Goal: Register for event/course

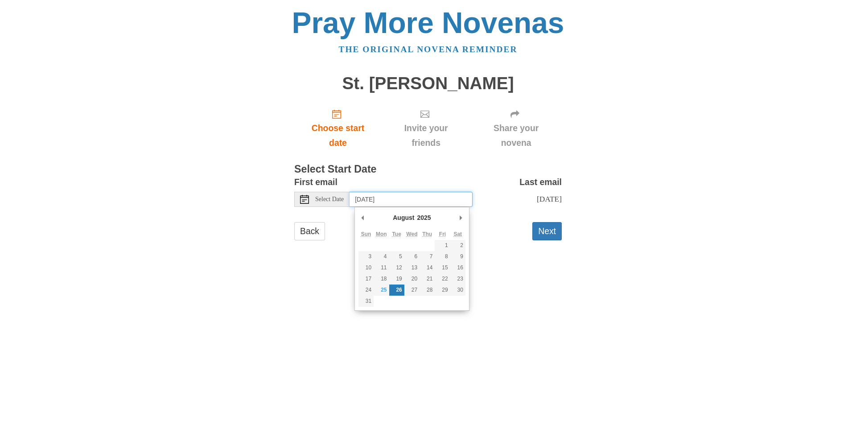
click at [425, 203] on input "Tuesday, August 26th" at bounding box center [410, 199] width 123 height 15
type input "[DATE]"
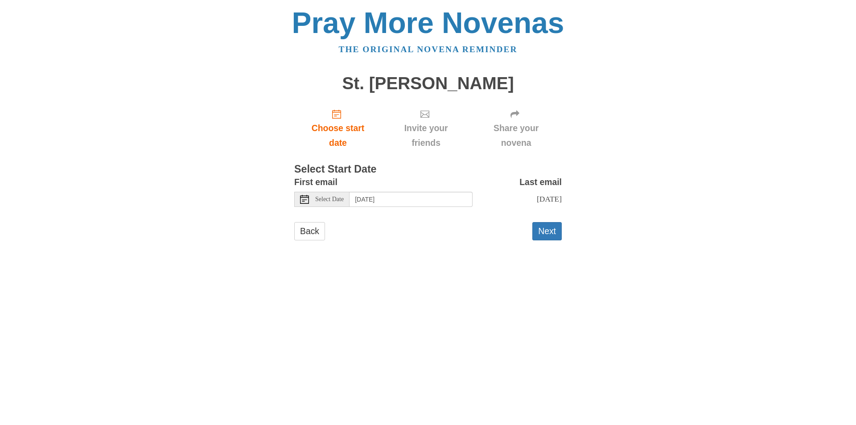
drag, startPoint x: 639, startPoint y: 97, endPoint x: 598, endPoint y: 197, distance: 107.8
click at [639, 97] on div "Pray More Novenas The original novena reminder St. Bartholomew Novena Choose st…" at bounding box center [428, 133] width 522 height 266
click at [541, 228] on button "Next" at bounding box center [546, 231] width 29 height 18
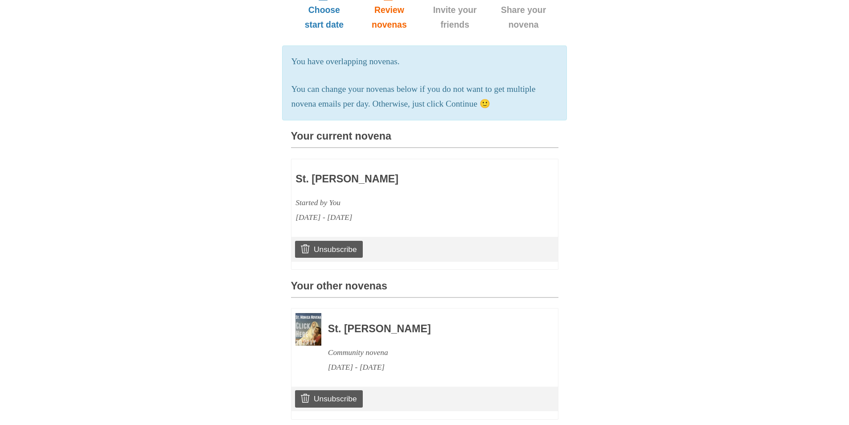
scroll to position [134, 0]
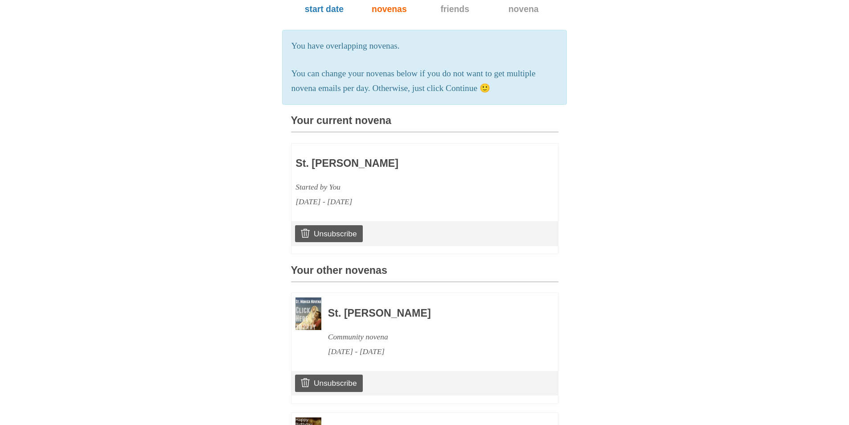
click at [634, 205] on div "Pray More Novenas The original novena reminder St. Bartholomew Novena Choose st…" at bounding box center [425, 221] width 522 height 710
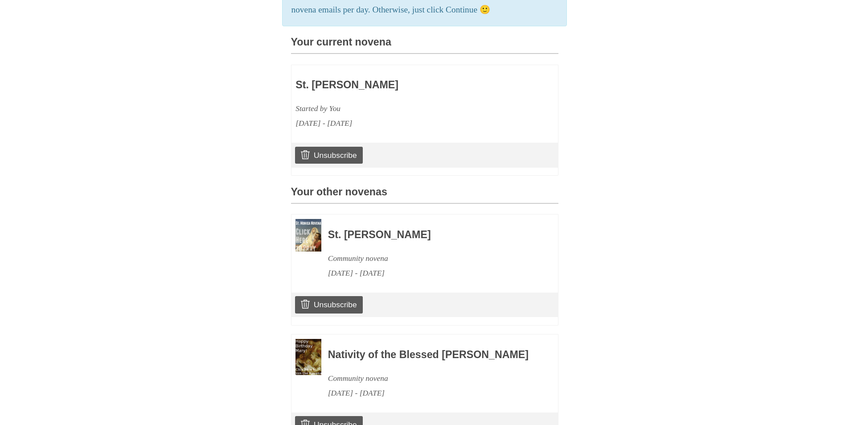
scroll to position [312, 0]
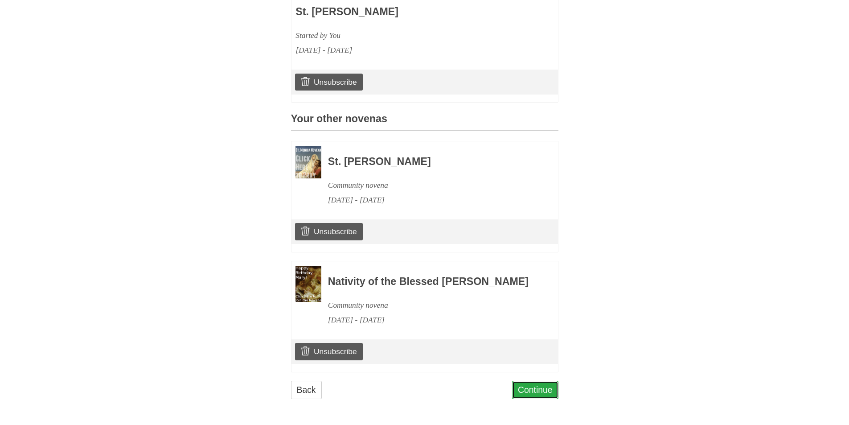
click at [540, 390] on link "Continue" at bounding box center [535, 390] width 46 height 18
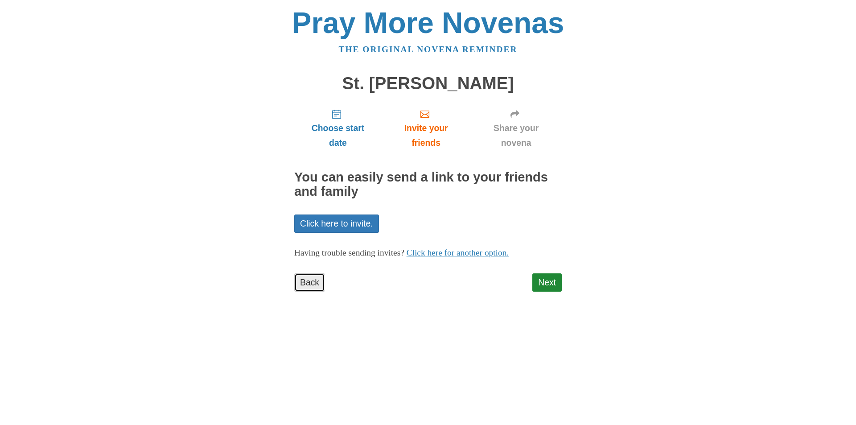
click at [313, 286] on link "Back" at bounding box center [309, 282] width 31 height 18
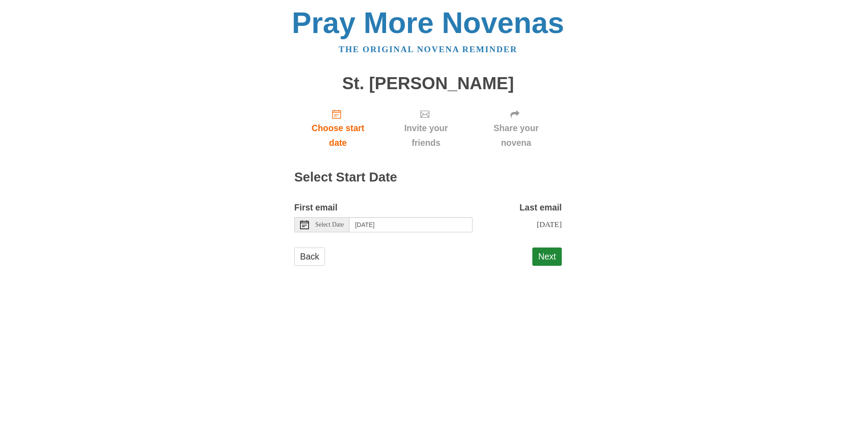
drag, startPoint x: 580, startPoint y: 173, endPoint x: 626, endPoint y: 160, distance: 48.1
click at [583, 169] on div "Pray More Novenas The original novena reminder St. Bartholomew Novena Choose st…" at bounding box center [428, 146] width 522 height 292
click at [652, 133] on div "Pray More Novenas The original novena reminder St. Bartholomew Novena Choose st…" at bounding box center [428, 146] width 522 height 292
drag, startPoint x: 689, startPoint y: 107, endPoint x: 664, endPoint y: 105, distance: 24.6
click at [684, 107] on body "Pray More Novenas The original novena reminder St. Bartholomew Novena Choose st…" at bounding box center [428, 146] width 856 height 292
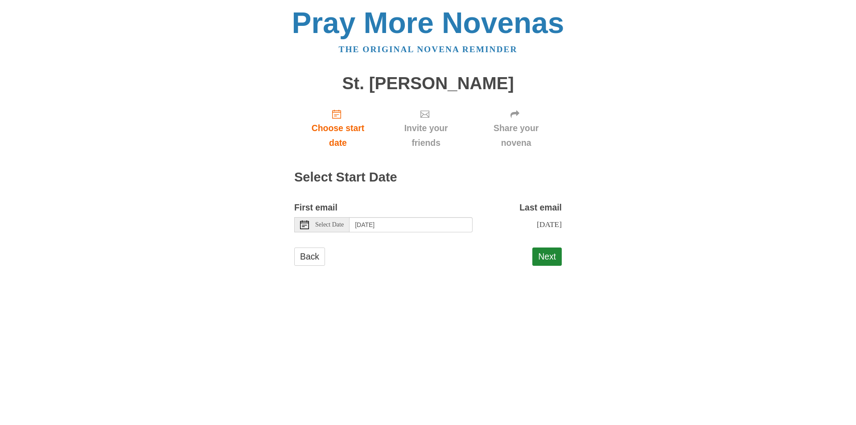
click at [712, 107] on body "Pray More Novenas The original novena reminder St. Bartholomew Novena Choose st…" at bounding box center [428, 146] width 856 height 292
click at [543, 254] on button "Next" at bounding box center [546, 256] width 29 height 18
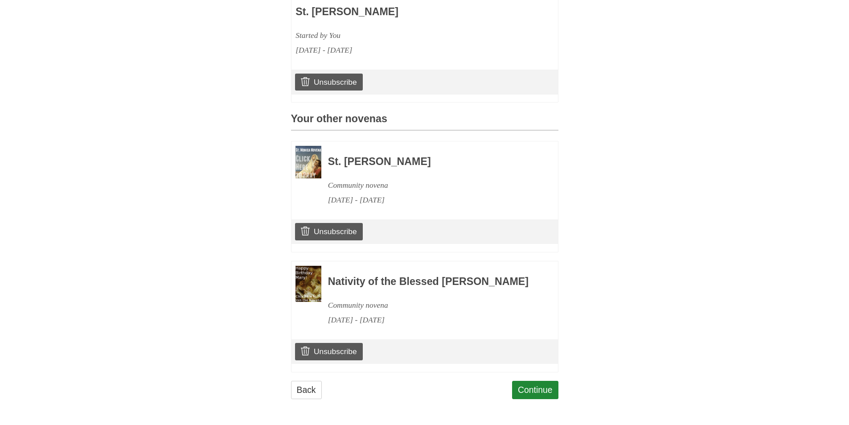
scroll to position [312, 0]
click at [671, 110] on div "Pray More Novenas The original novena reminder St. [PERSON_NAME] Choose start d…" at bounding box center [425, 70] width 522 height 710
click at [723, 94] on body "Pray More Novenas The original novena reminder St. Bartholomew Novena Choose st…" at bounding box center [424, 70] width 849 height 710
click at [693, 90] on body "Pray More Novenas The original novena reminder St. Bartholomew Novena Choose st…" at bounding box center [424, 70] width 849 height 710
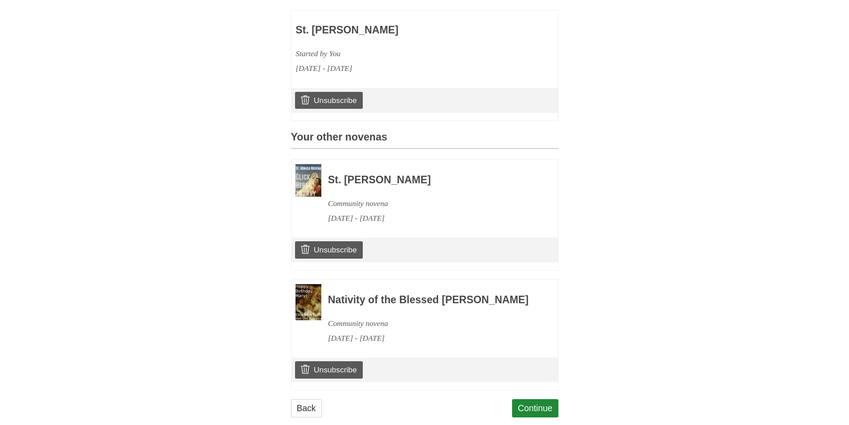
click at [729, 168] on body "Pray More Novenas The original novena reminder St. Bartholomew Novena Choose st…" at bounding box center [424, 88] width 849 height 710
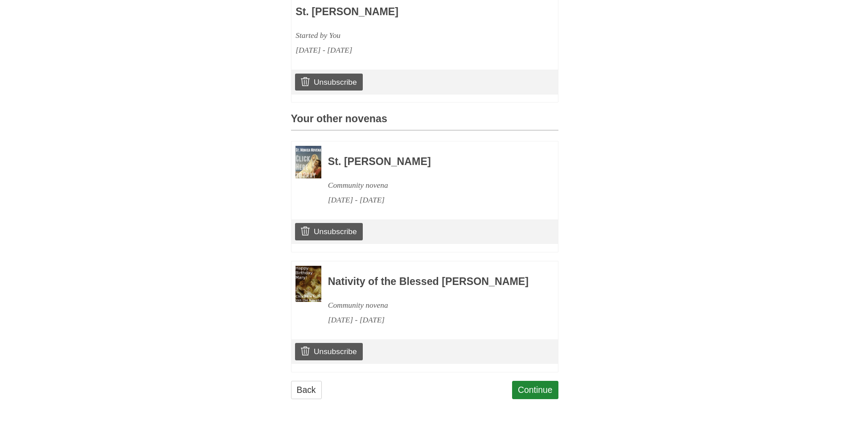
scroll to position [312, 0]
click at [526, 388] on link "Continue" at bounding box center [535, 390] width 46 height 18
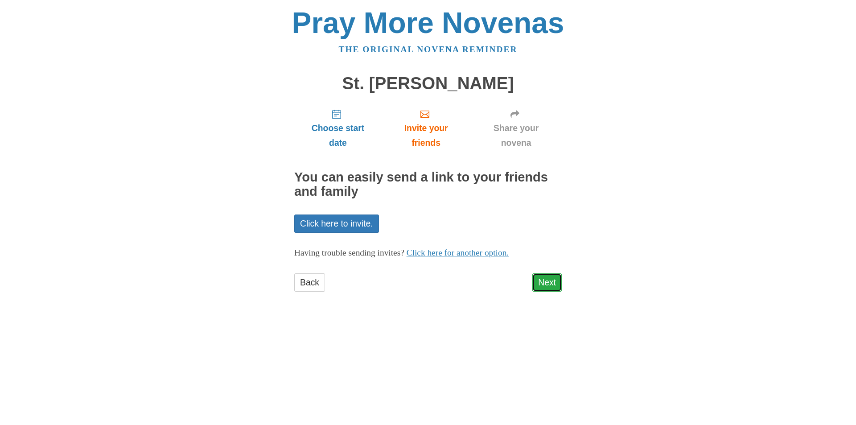
click at [541, 285] on link "Next" at bounding box center [546, 282] width 29 height 18
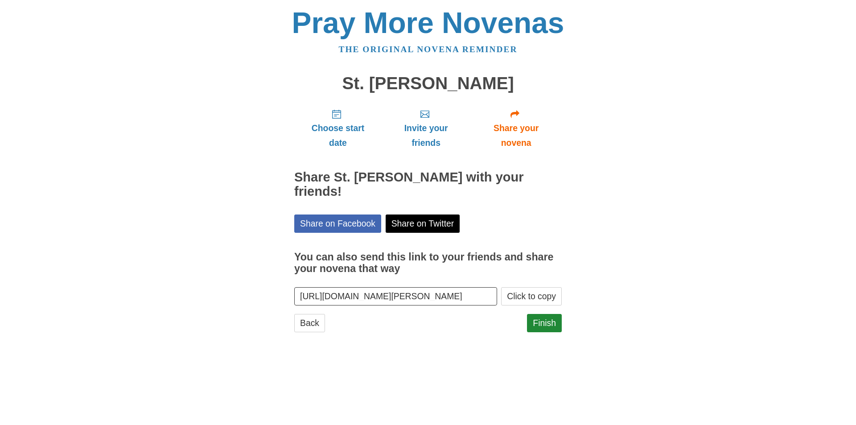
drag, startPoint x: 697, startPoint y: 163, endPoint x: 744, endPoint y: 127, distance: 59.2
click at [697, 162] on body "Pray More Novenas The original novena reminder St. [PERSON_NAME] Choose start d…" at bounding box center [428, 179] width 856 height 358
